Goal: Use online tool/utility: Utilize a website feature to perform a specific function

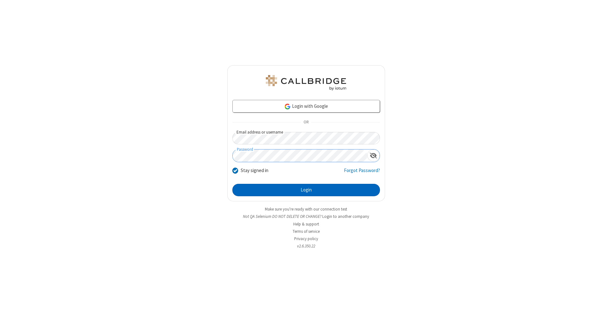
click at [306, 190] on button "Login" at bounding box center [305, 190] width 147 height 13
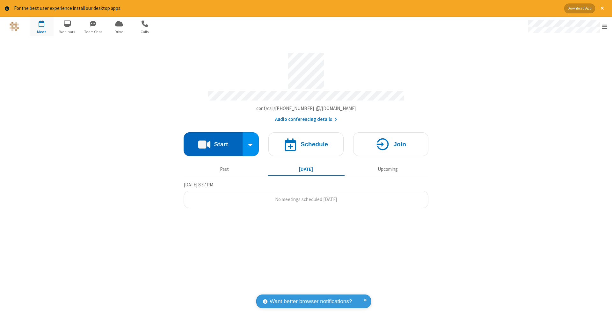
click at [213, 141] on button "Start" at bounding box center [212, 145] width 59 height 24
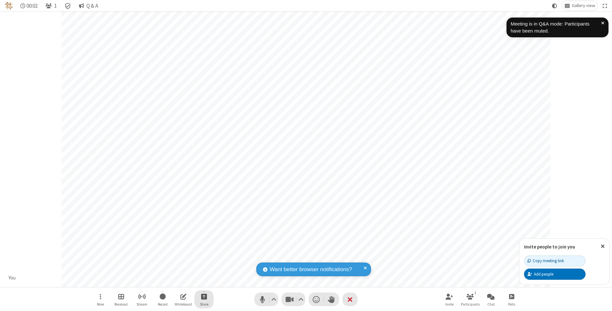
click at [204, 296] on span "Start sharing" at bounding box center [204, 296] width 6 height 8
click at [204, 258] on span "Share additional camera" at bounding box center [207, 258] width 47 height 5
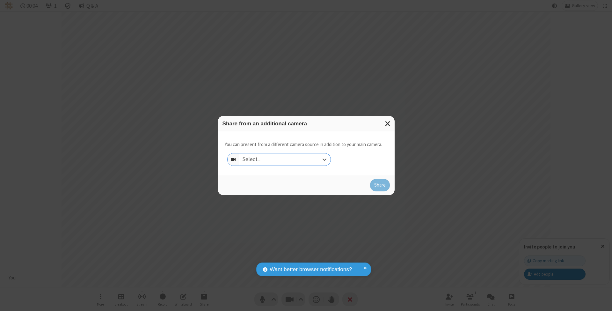
click at [284, 159] on div "Select..." at bounding box center [284, 159] width 91 height 12
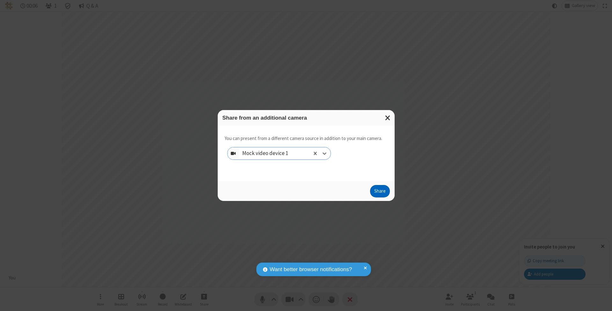
click at [379, 197] on button "Share" at bounding box center [380, 191] width 20 height 13
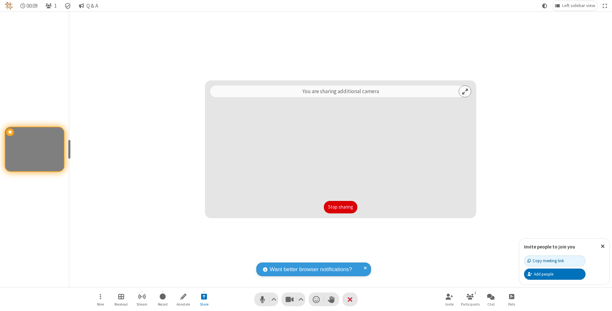
click at [324, 207] on button "Stop sharing" at bounding box center [340, 207] width 33 height 13
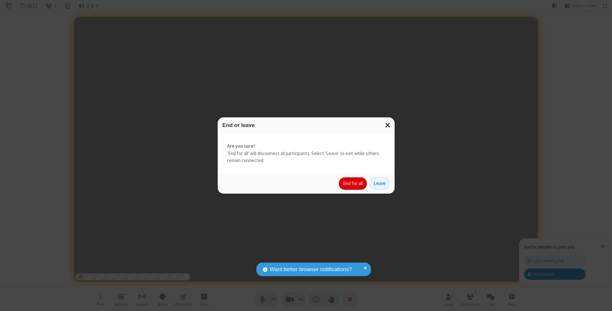
click at [353, 183] on button "End for all" at bounding box center [353, 183] width 28 height 13
